Goal: Find specific page/section: Find specific page/section

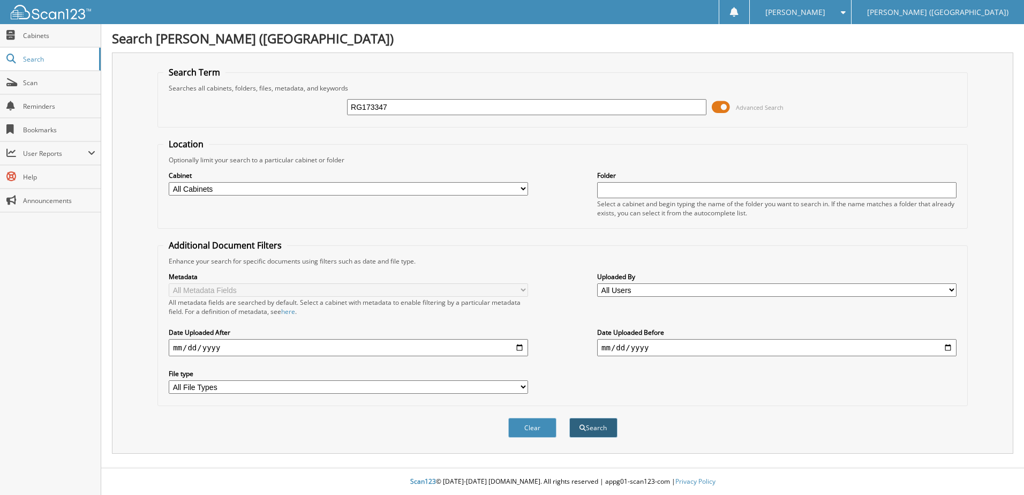
type input "RG173347"
click at [596, 421] on button "Search" at bounding box center [593, 428] width 48 height 20
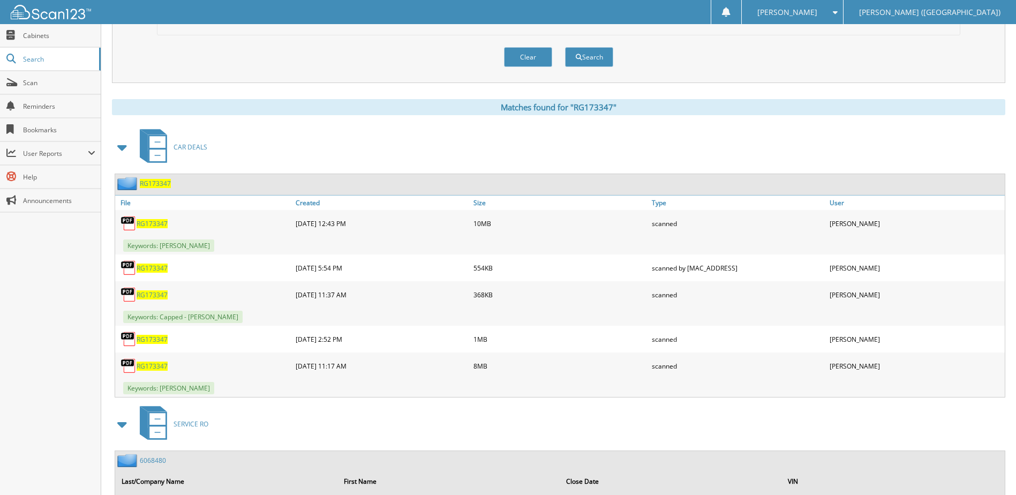
scroll to position [375, 0]
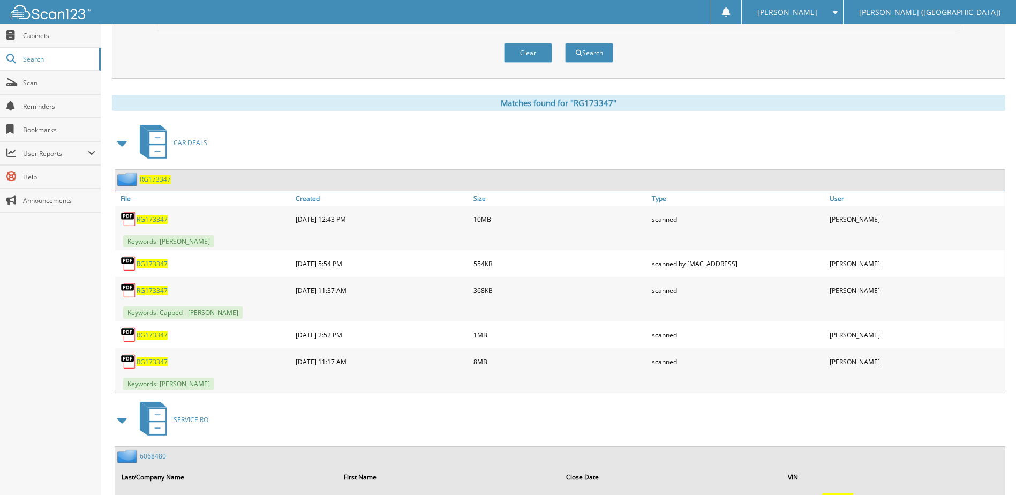
click at [152, 359] on span "RG173347" at bounding box center [152, 361] width 31 height 9
